Goal: Task Accomplishment & Management: Manage account settings

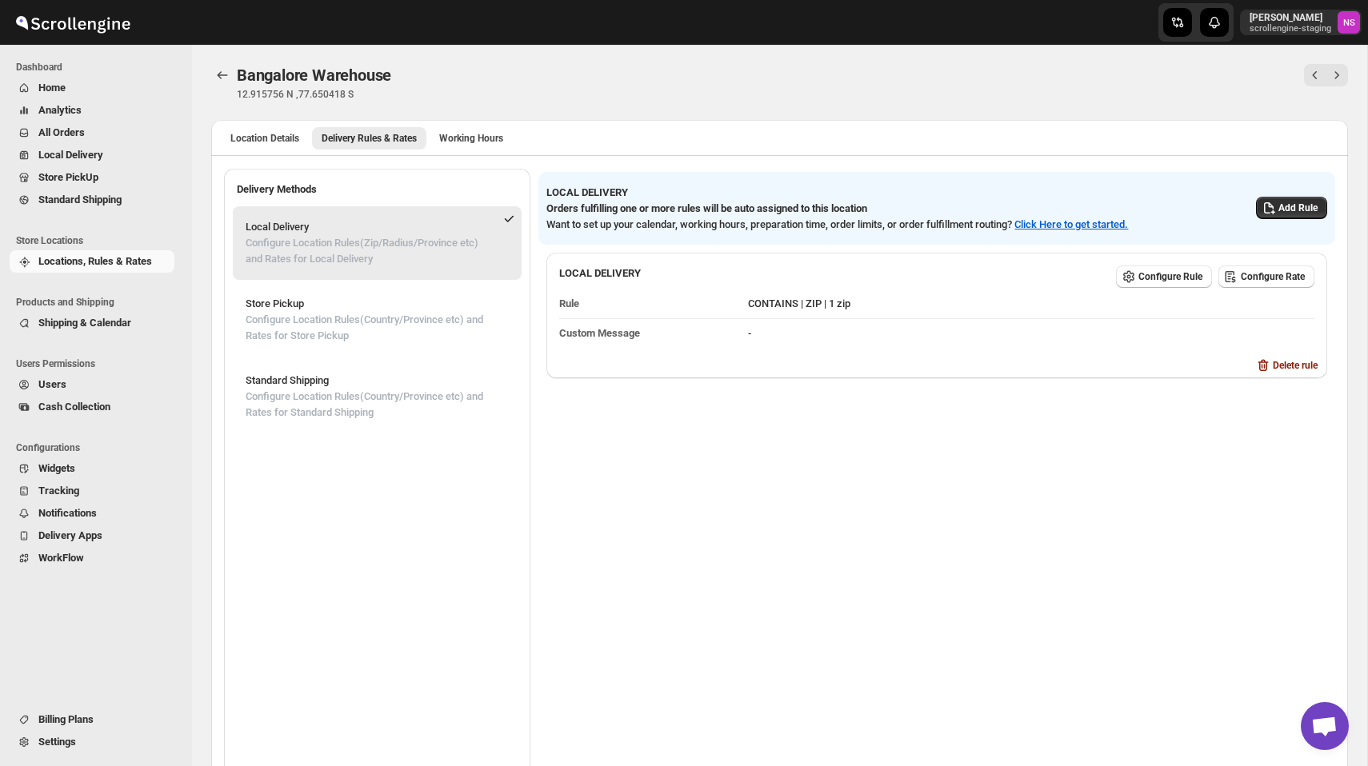
click at [70, 741] on span "Settings" at bounding box center [57, 742] width 38 height 12
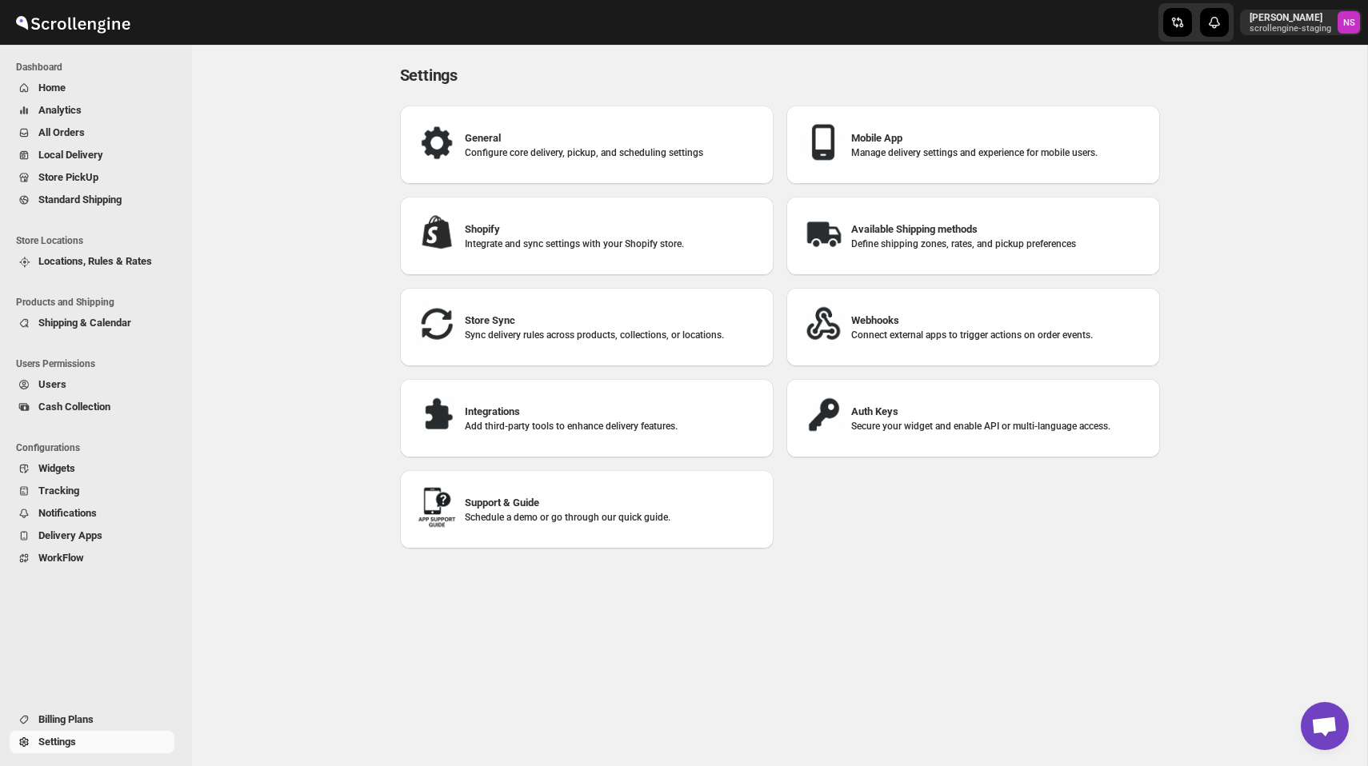
click at [542, 238] on p "Integrate and sync settings with your Shopify store." at bounding box center [613, 244] width 296 height 13
select select "SHIPMENT_DELIVERED"
select select "ONLY_DELIVERED_QUANTITY"
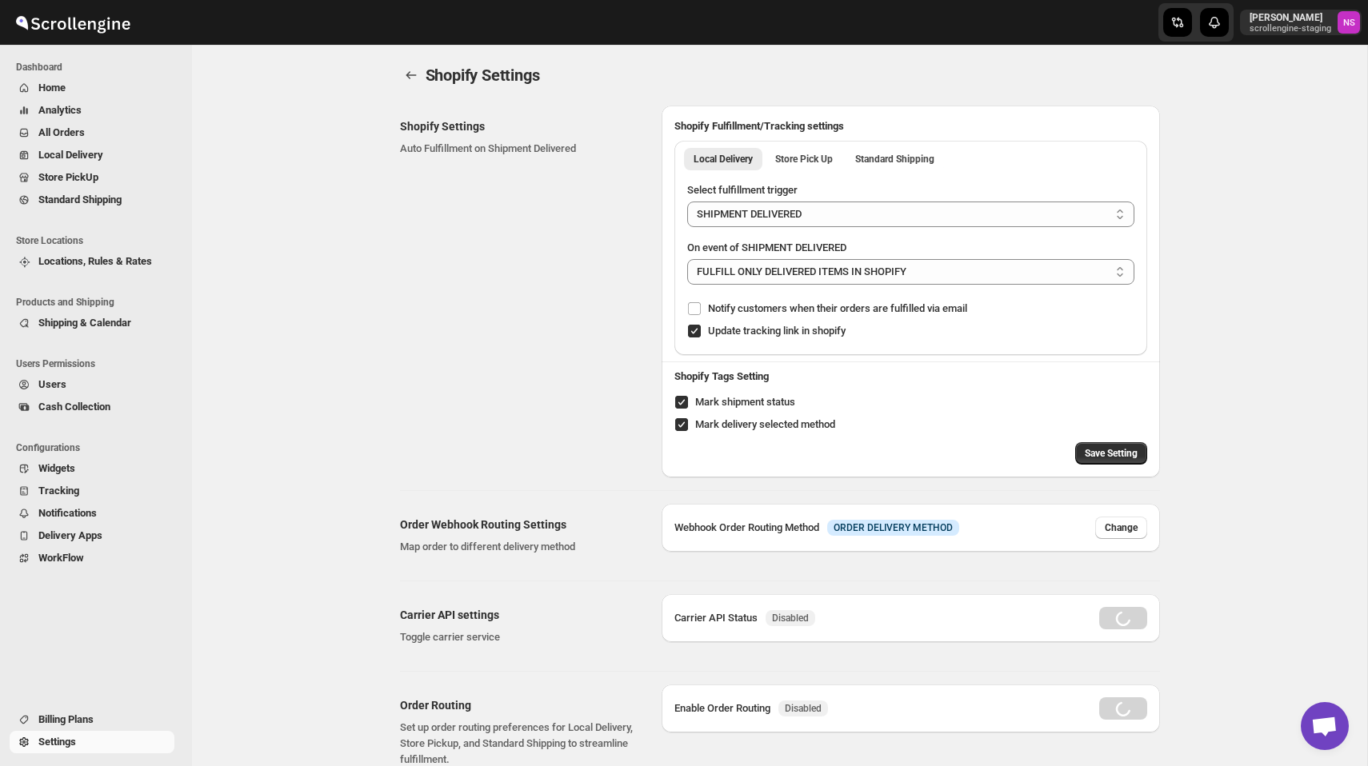
radio input "true"
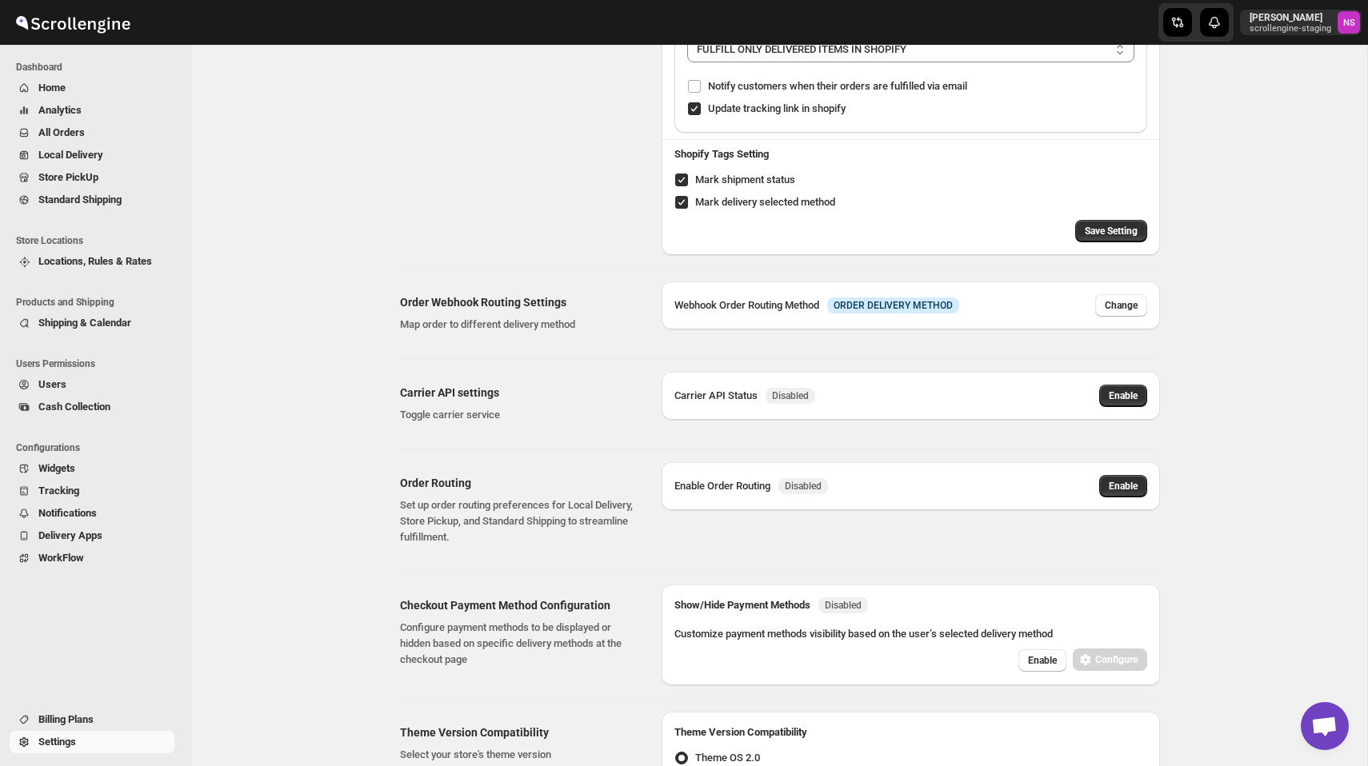
scroll to position [287, 0]
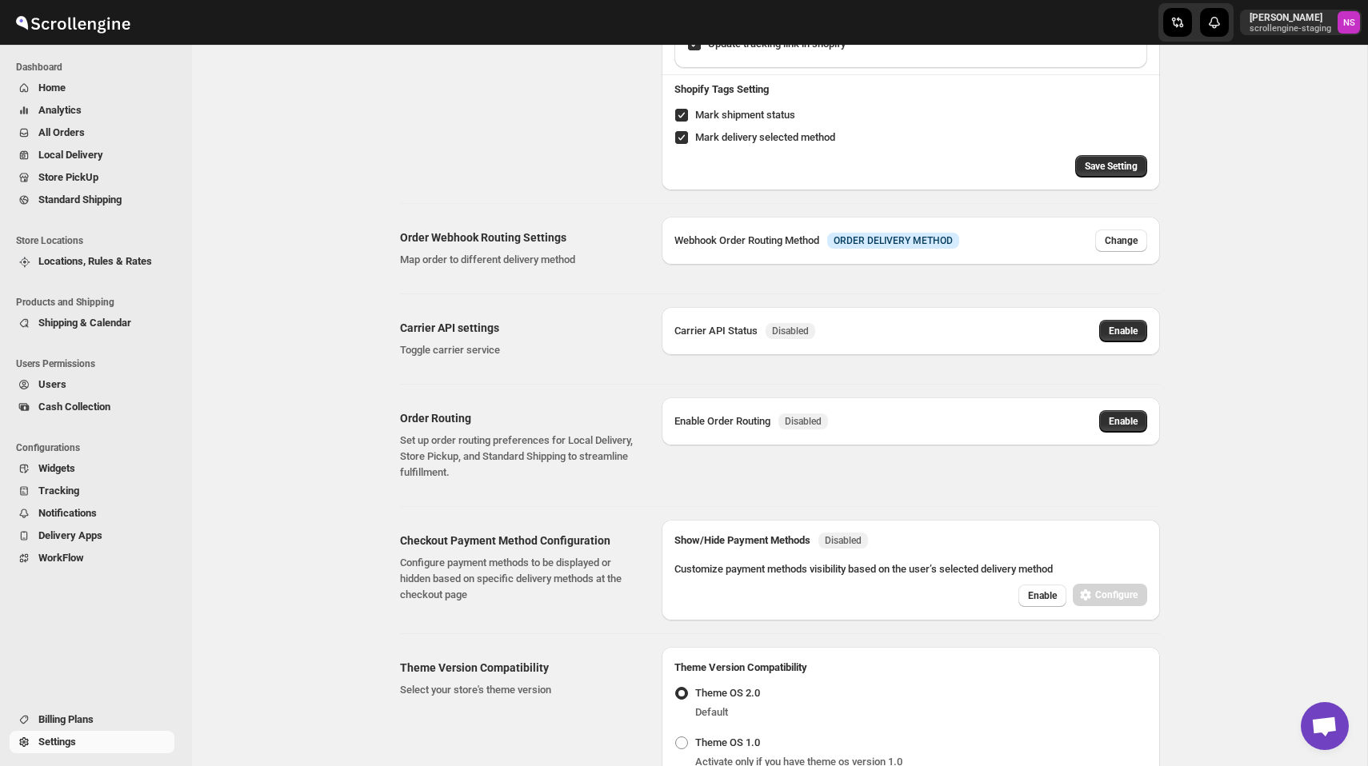
click at [83, 268] on span "Locations, Rules & Rates" at bounding box center [104, 262] width 133 height 16
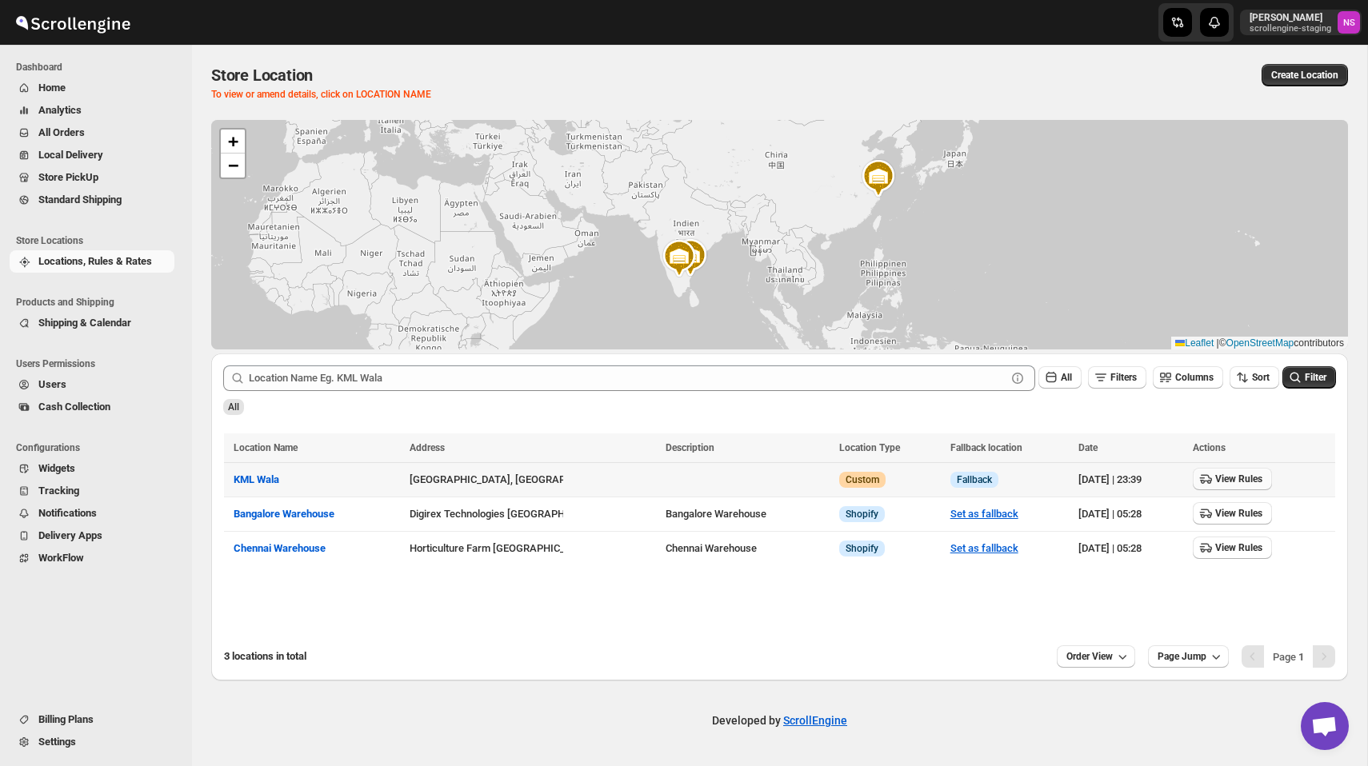
click at [1249, 485] on span "View Rules" at bounding box center [1238, 479] width 47 height 13
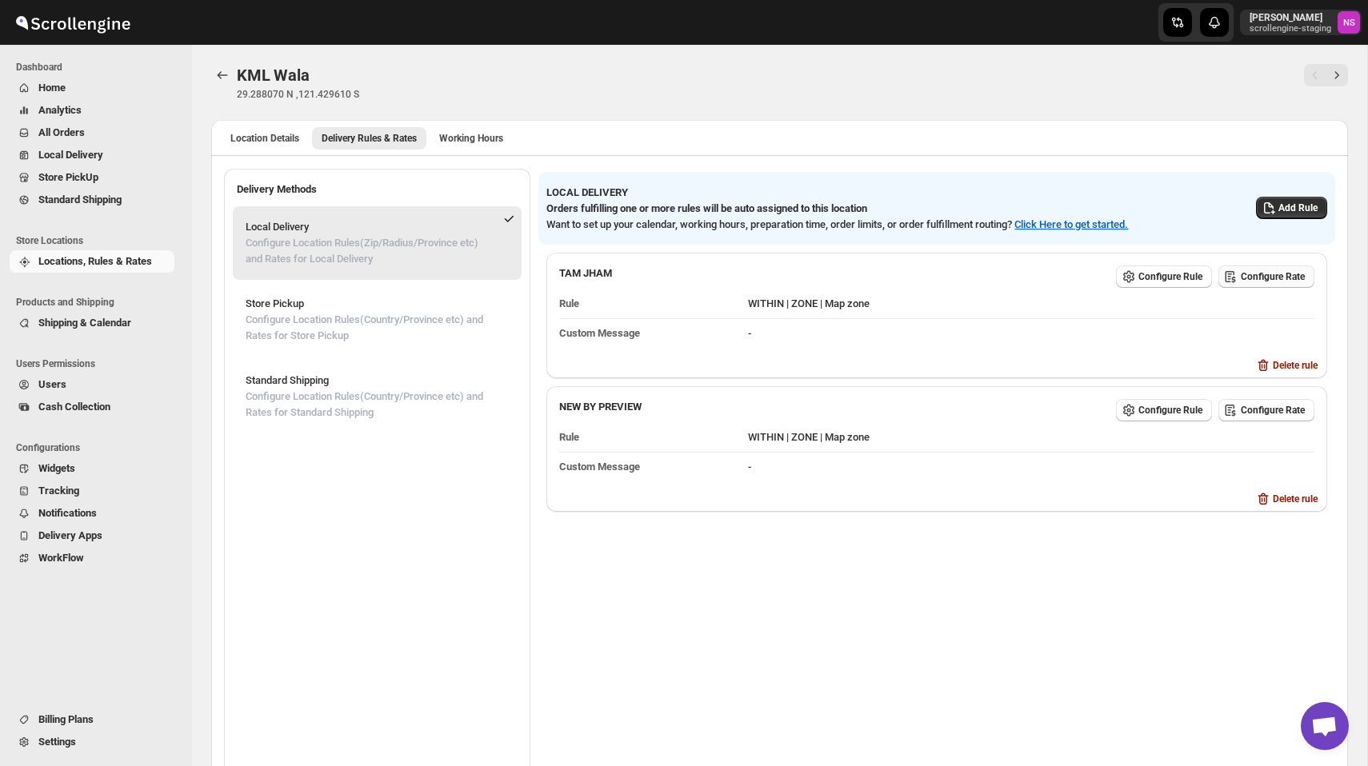
click at [1268, 277] on span "Configure Rate" at bounding box center [1273, 276] width 64 height 13
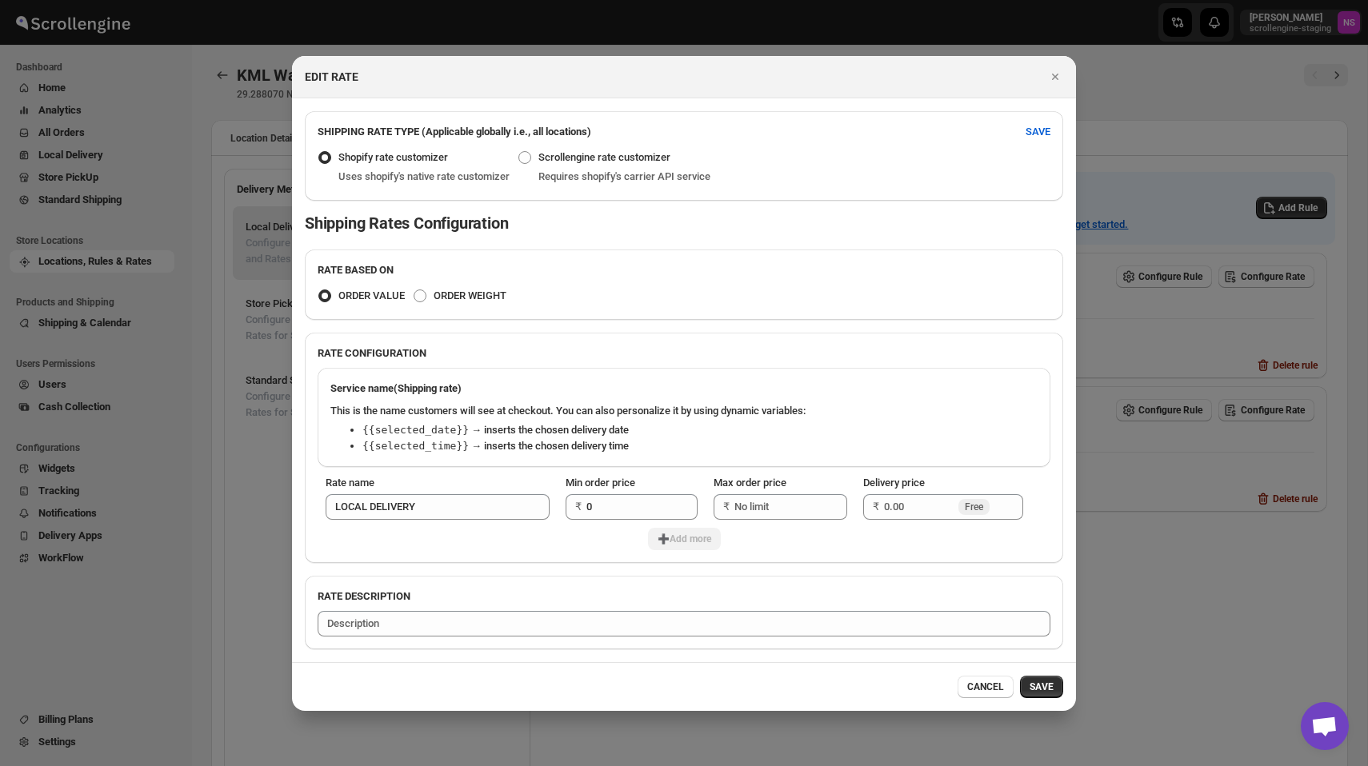
click at [624, 222] on p "Shipping Rates Configuration" at bounding box center [684, 223] width 758 height 19
drag, startPoint x: 456, startPoint y: 162, endPoint x: 340, endPoint y: 157, distance: 116.1
click at [340, 157] on div "Shopify rate customizer Uses shopify's native rate customizer" at bounding box center [414, 167] width 192 height 42
click at [434, 154] on span "Shopify rate customizer" at bounding box center [393, 157] width 110 height 12
click at [319, 152] on input "Shopify rate customizer" at bounding box center [318, 151] width 1 height 1
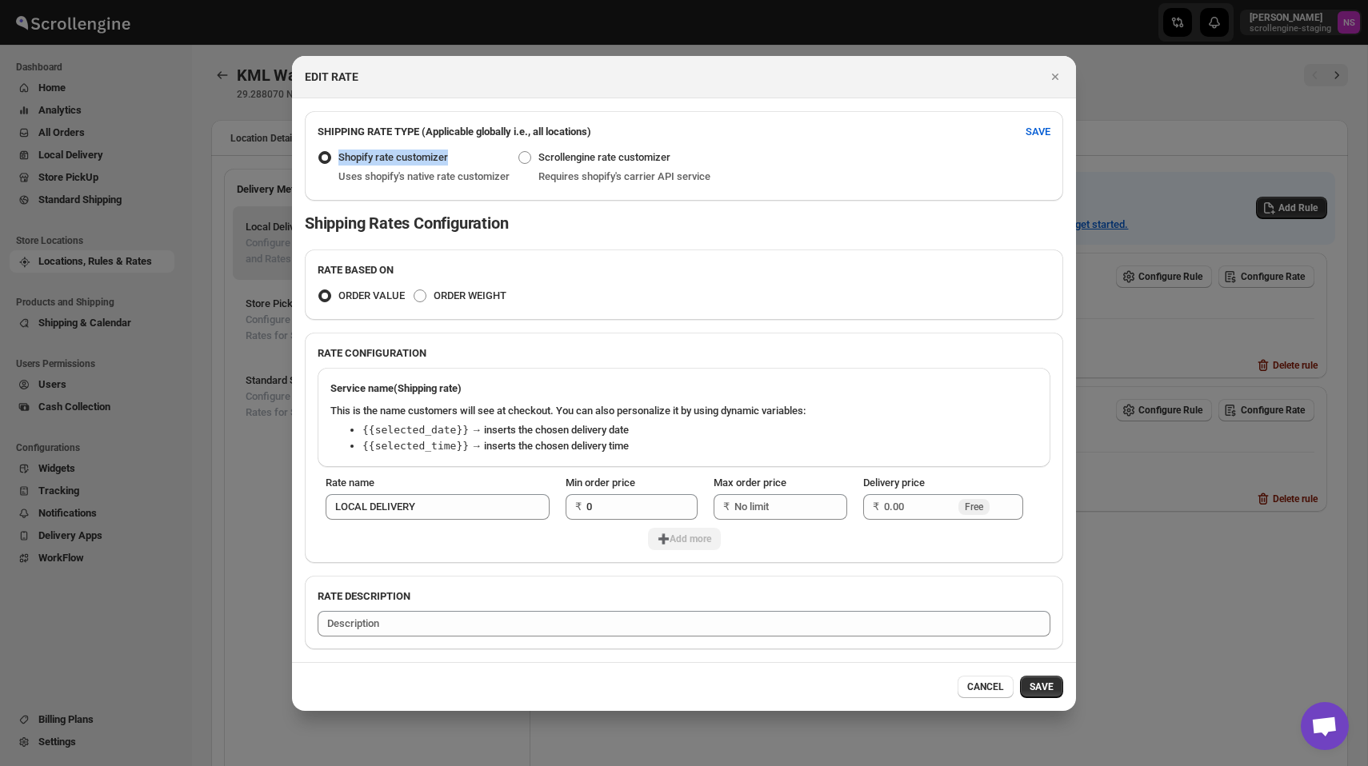
drag, startPoint x: 458, startPoint y: 154, endPoint x: 343, endPoint y: 162, distance: 115.5
click at [342, 162] on div "Shopify rate customizer Uses shopify's native rate customizer" at bounding box center [414, 167] width 192 height 42
copy span "hopify rate customizer"
click at [335, 162] on label "Shopify rate customizer" at bounding box center [383, 157] width 130 height 22
click at [319, 152] on input "Shopify rate customizer" at bounding box center [318, 151] width 1 height 1
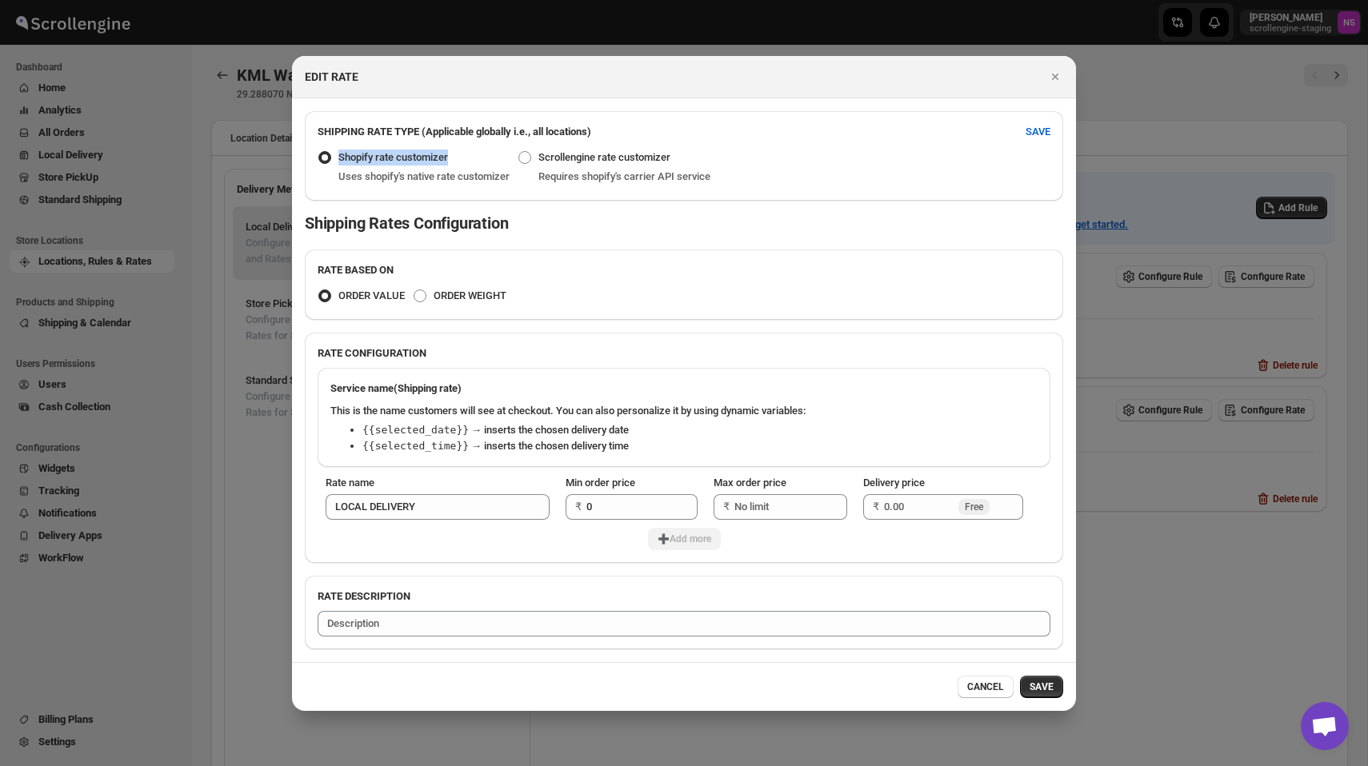
drag, startPoint x: 337, startPoint y: 160, endPoint x: 454, endPoint y: 163, distance: 116.9
click at [448, 163] on label "Shopify rate customizer" at bounding box center [383, 157] width 130 height 22
click at [493, 178] on span "Uses shopify's native rate customizer" at bounding box center [423, 176] width 171 height 12
click at [454, 211] on div "SHIPPING RATE TYPE (Applicable globally i.e., all locations) SAVE Shopify rate …" at bounding box center [684, 380] width 758 height 538
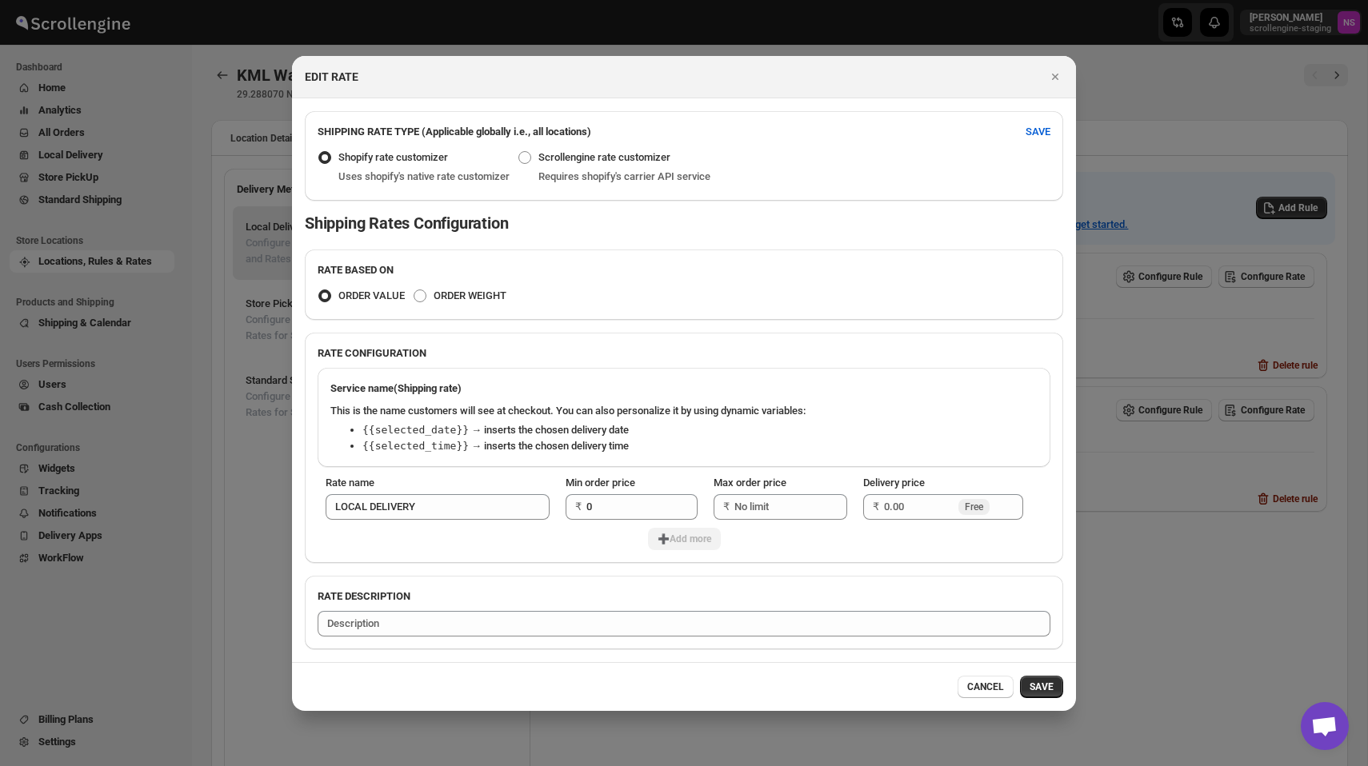
click at [314, 126] on div "SHIPPING RATE TYPE (Applicable globally i.e., all locations) SAVE" at bounding box center [684, 125] width 758 height 29
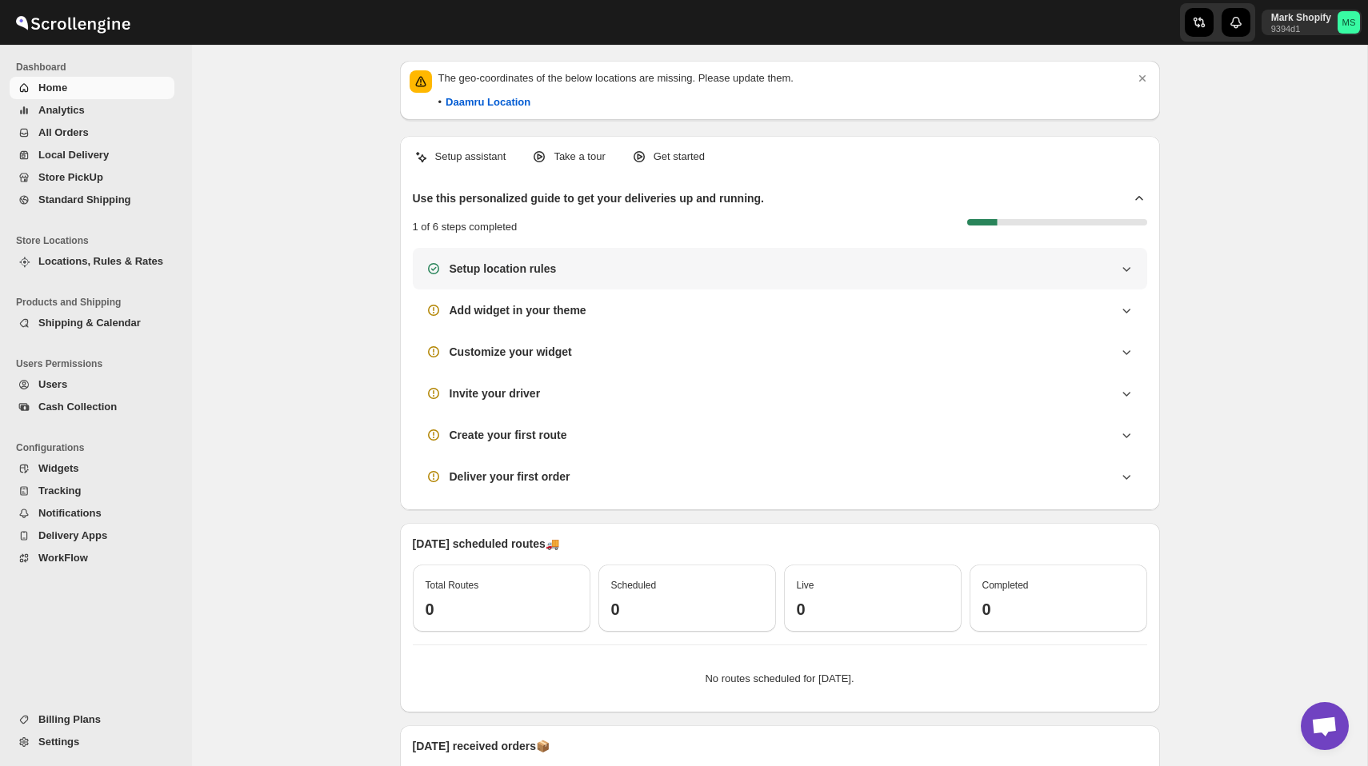
click at [516, 277] on div "Setup location rules" at bounding box center [780, 269] width 734 height 42
click at [496, 269] on h3 "Setup location rules" at bounding box center [503, 269] width 107 height 16
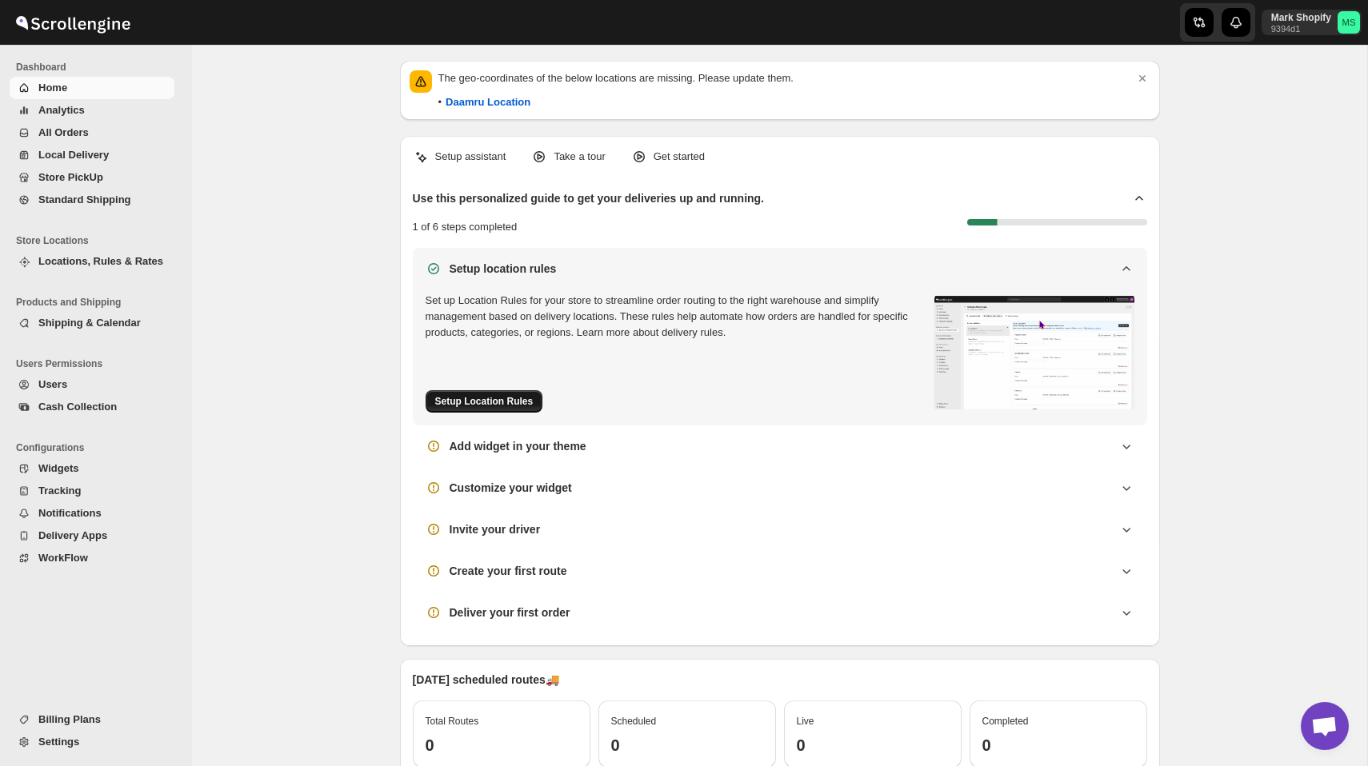
click at [496, 407] on span "Setup Location Rules" at bounding box center [484, 401] width 98 height 13
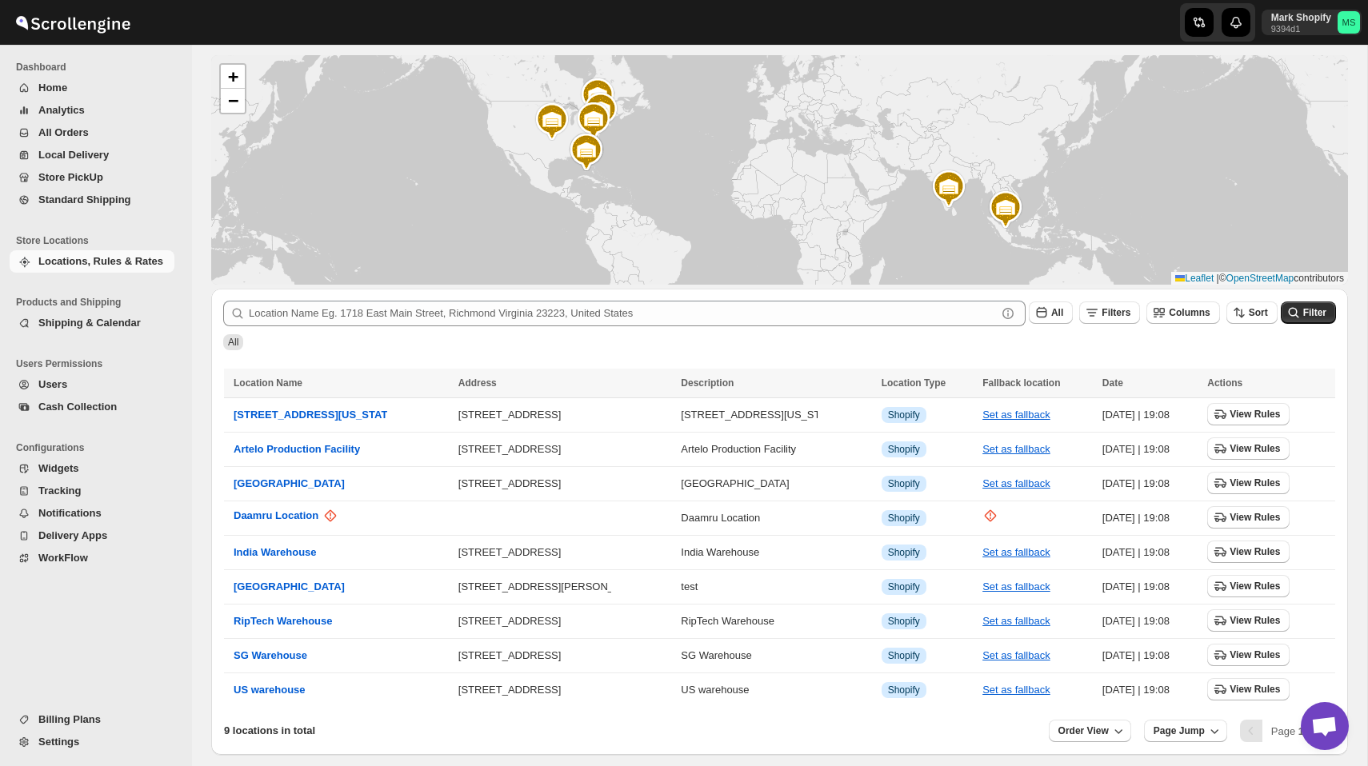
scroll to position [127, 0]
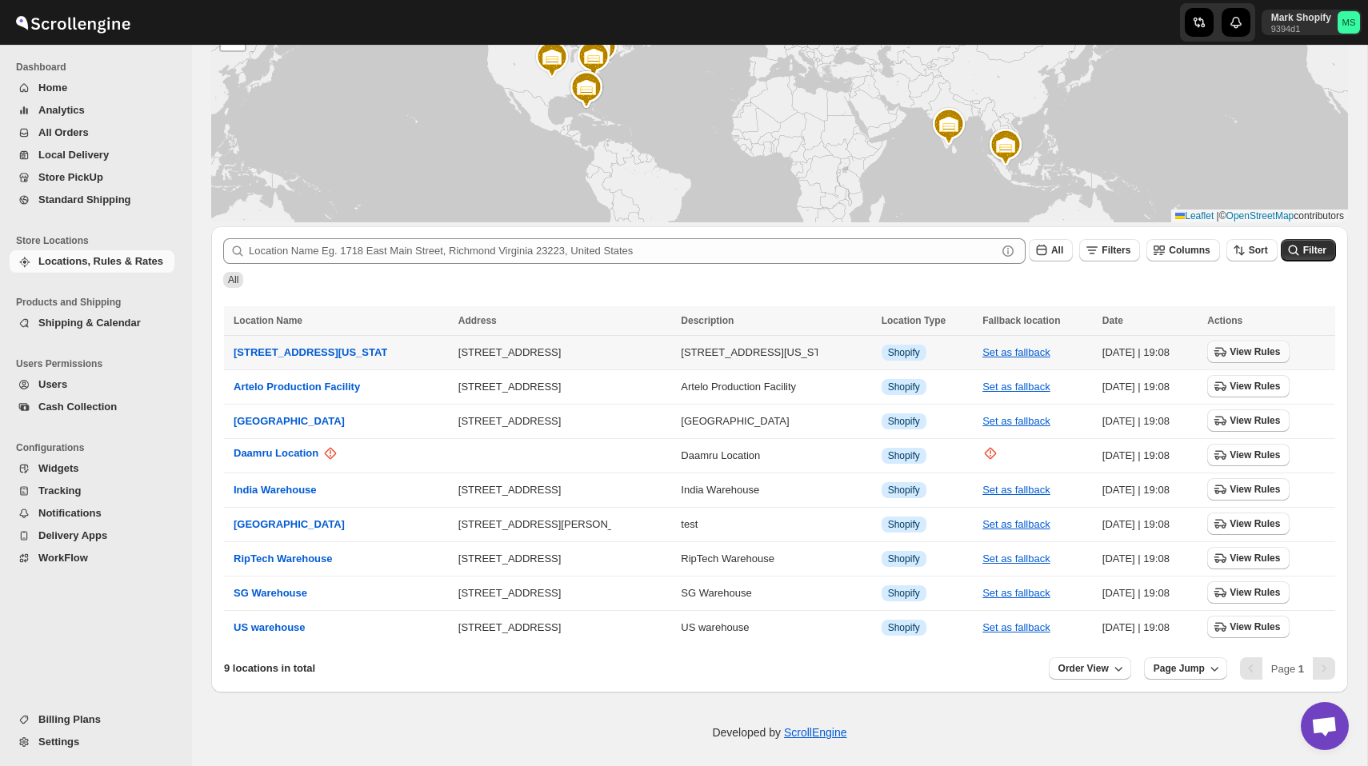
click at [1245, 347] on span "View Rules" at bounding box center [1255, 352] width 50 height 13
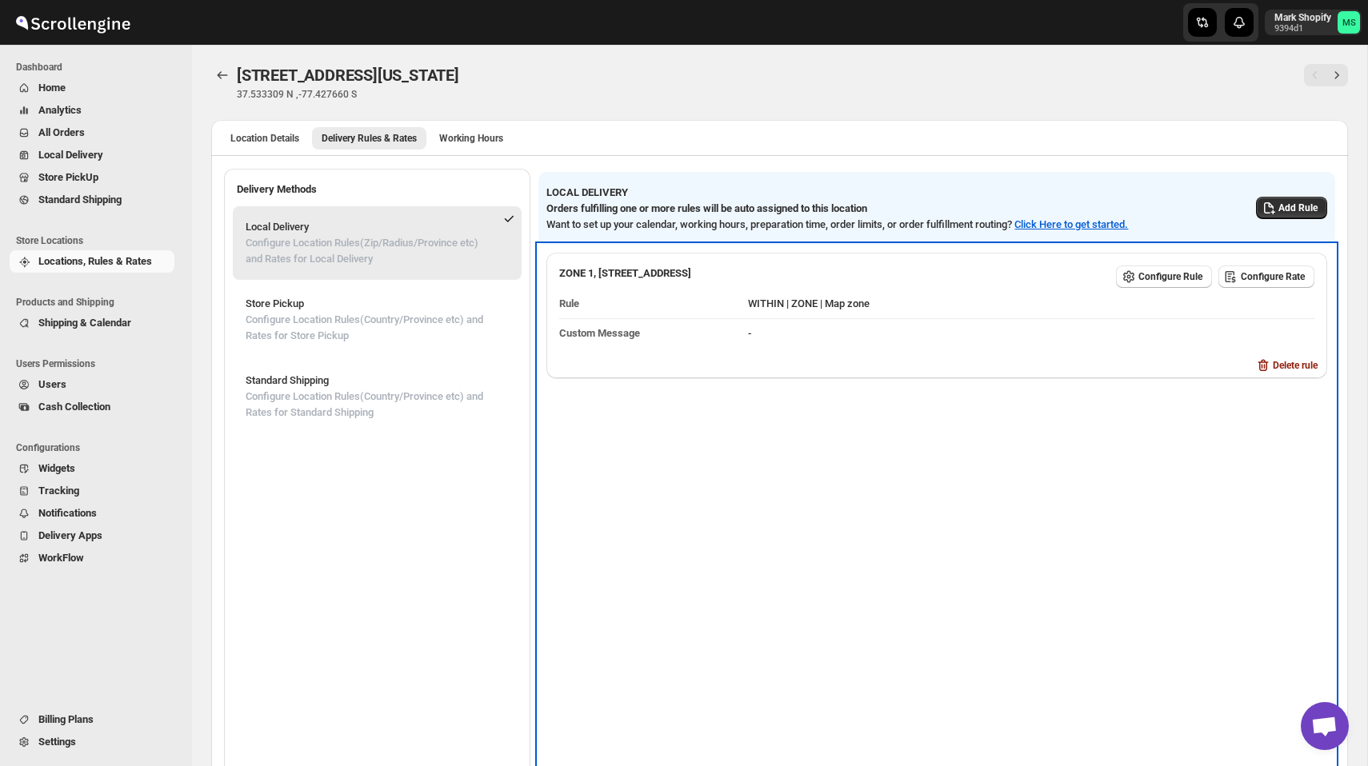
click at [811, 304] on dd "WITHIN | ZONE | Map zone" at bounding box center [1031, 304] width 566 height 29
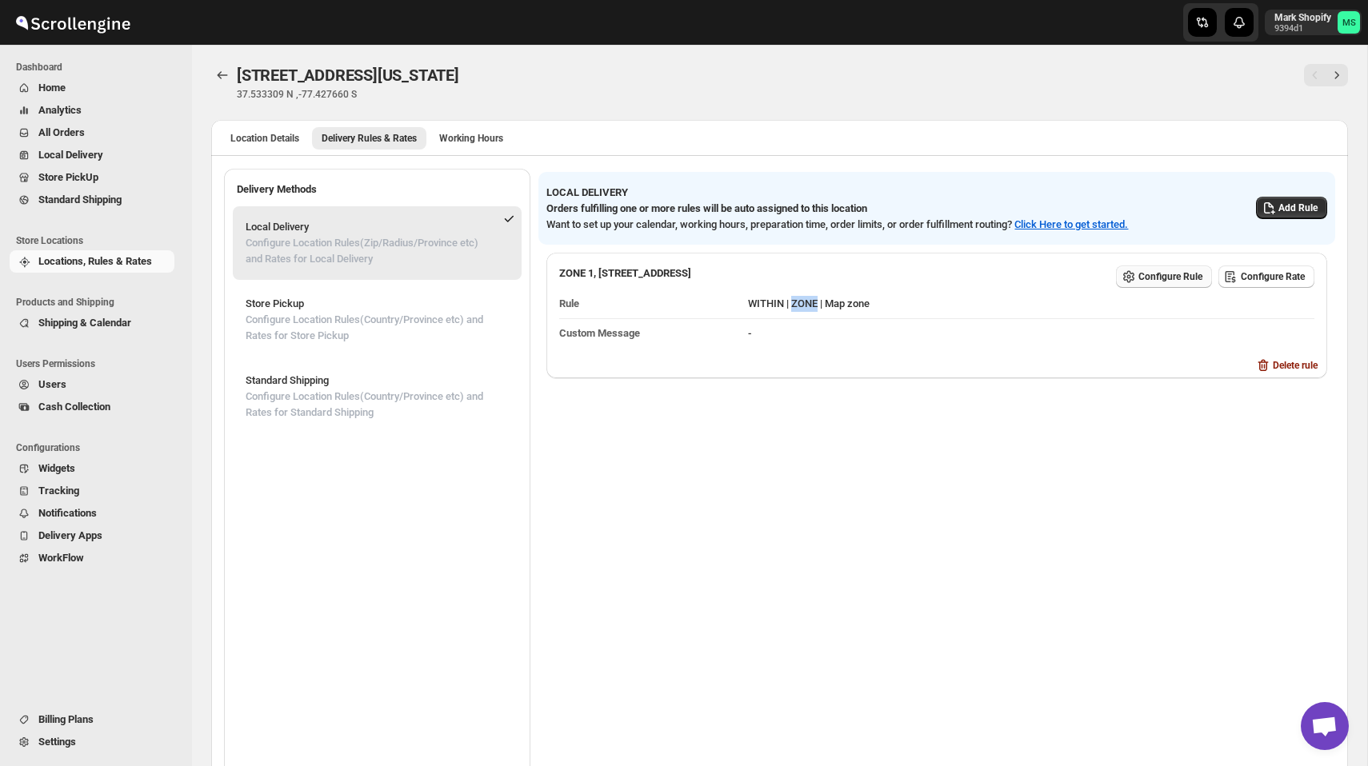
click at [1139, 278] on span "Configure Rule" at bounding box center [1171, 276] width 64 height 13
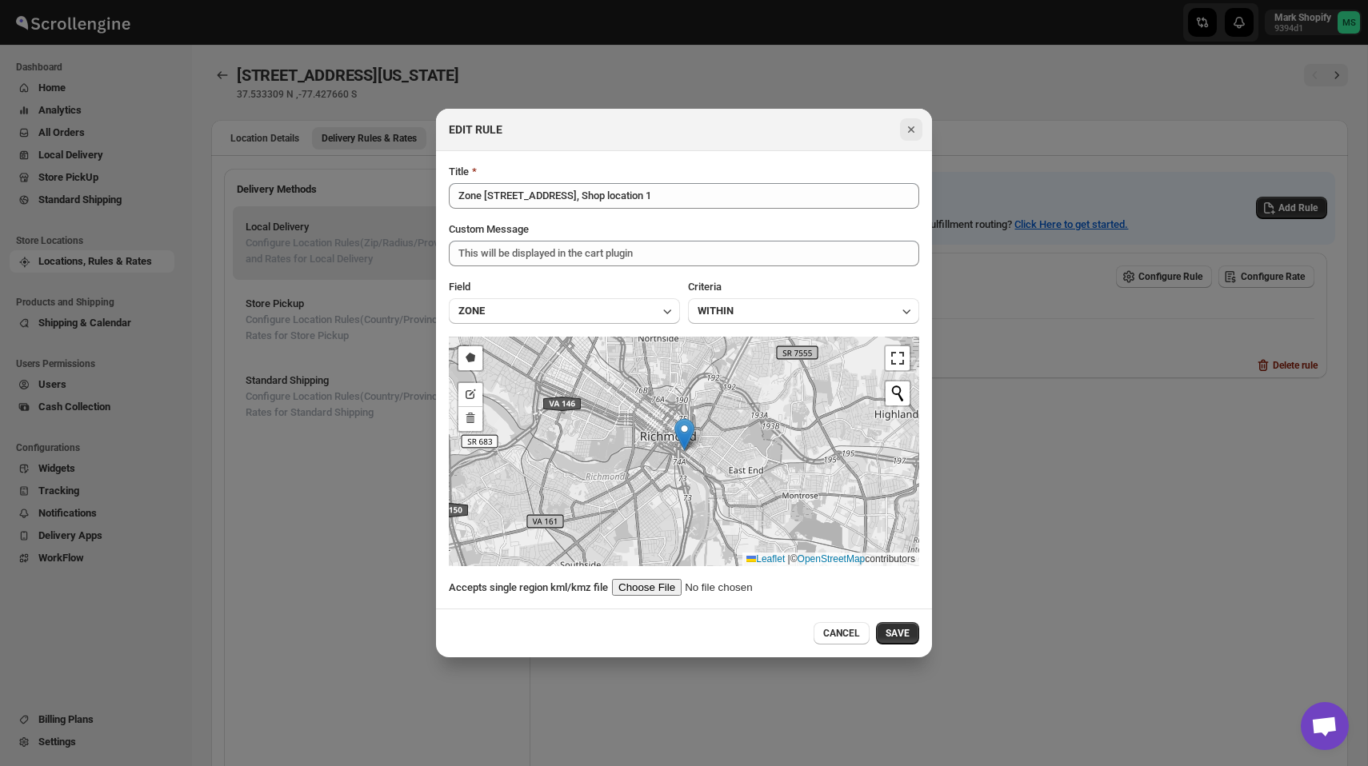
click at [909, 127] on icon "Close" at bounding box center [911, 129] width 6 height 6
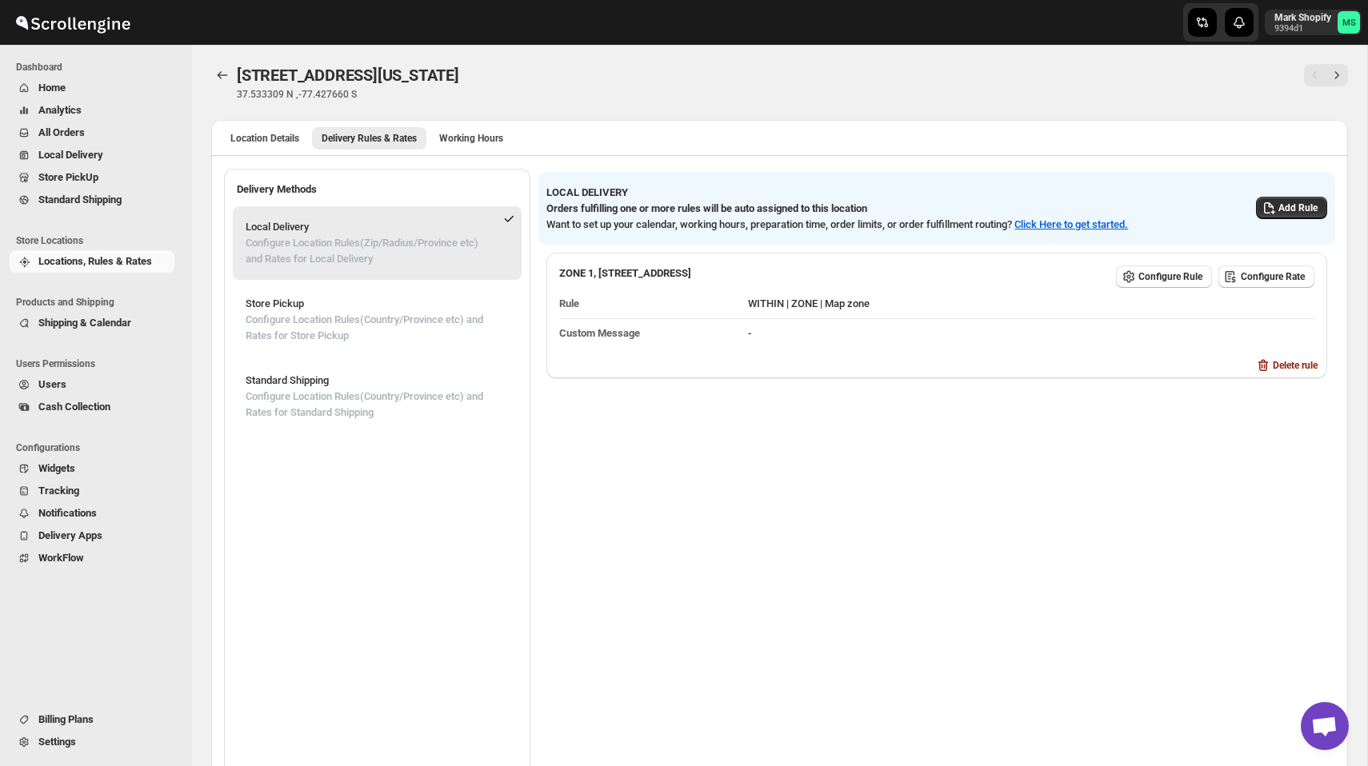
click at [1295, 41] on div "Mark Shopify 9394d1 MS" at bounding box center [1316, 22] width 103 height 45
click at [1290, 22] on p "Mark Shopify" at bounding box center [1303, 17] width 57 height 13
click at [922, 107] on div "[STREET_ADDRESS][US_STATE]. This page is ready [STREET_ADDRESS][US_STATE] 37.53…" at bounding box center [779, 82] width 1137 height 75
